Goal: Find specific page/section: Find specific page/section

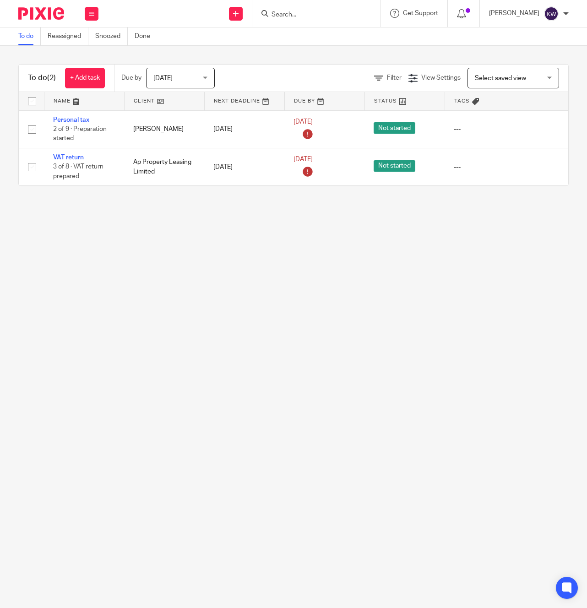
click at [340, 14] on input "Search" at bounding box center [312, 15] width 82 height 8
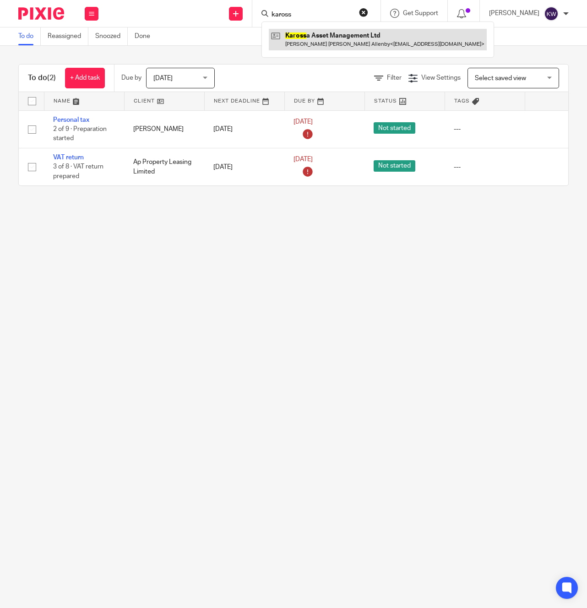
type input "kaross"
click at [343, 37] on link at bounding box center [378, 39] width 218 height 21
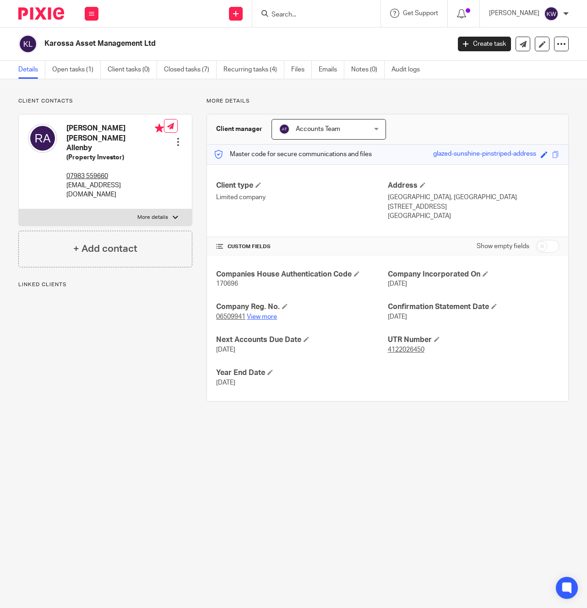
click at [256, 317] on link "View more" at bounding box center [262, 317] width 30 height 6
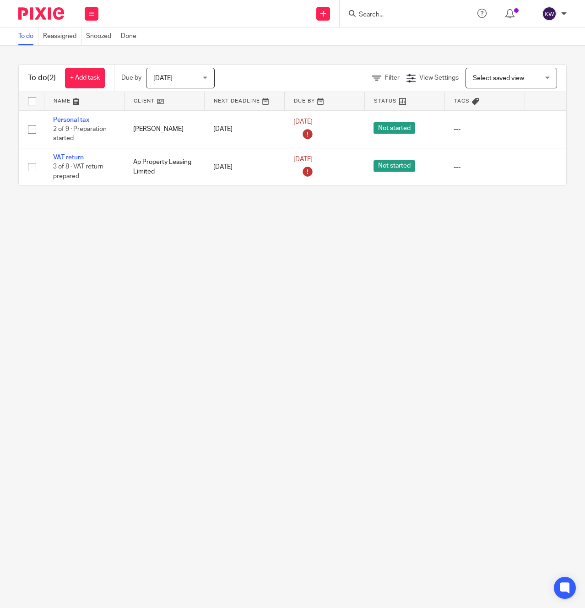
click at [395, 12] on input "Search" at bounding box center [399, 15] width 82 height 8
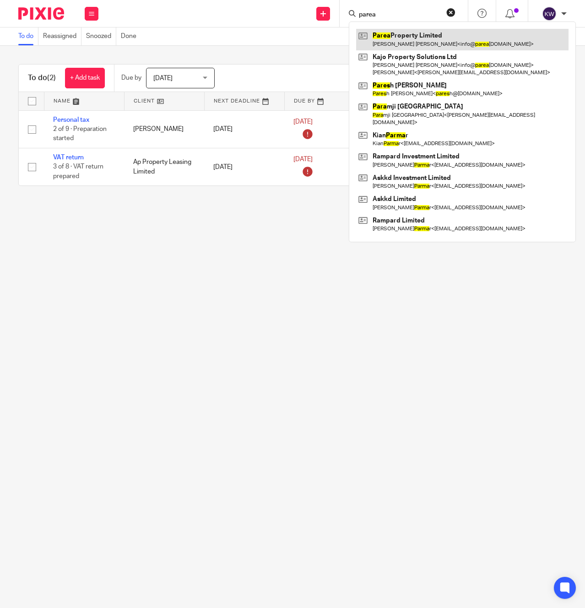
type input "parea"
click at [407, 40] on link at bounding box center [462, 39] width 212 height 21
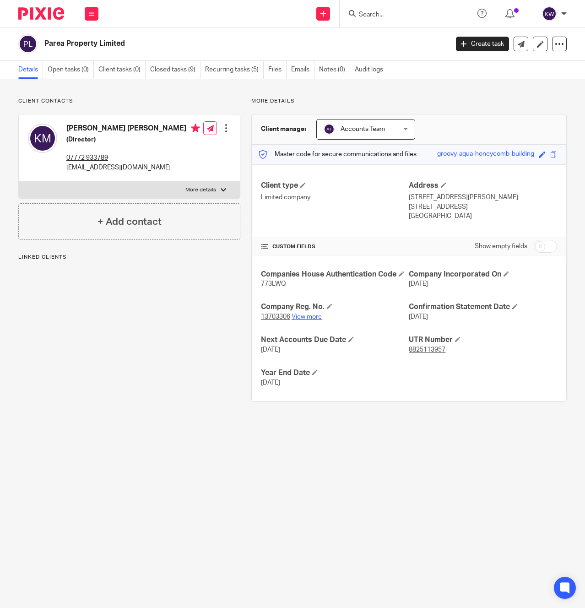
click at [307, 317] on link "View more" at bounding box center [307, 317] width 30 height 6
click at [310, 316] on link "View more" at bounding box center [307, 317] width 30 height 6
click at [386, 11] on input "Search" at bounding box center [399, 15] width 82 height 8
type input "adima"
